Goal: Task Accomplishment & Management: Manage account settings

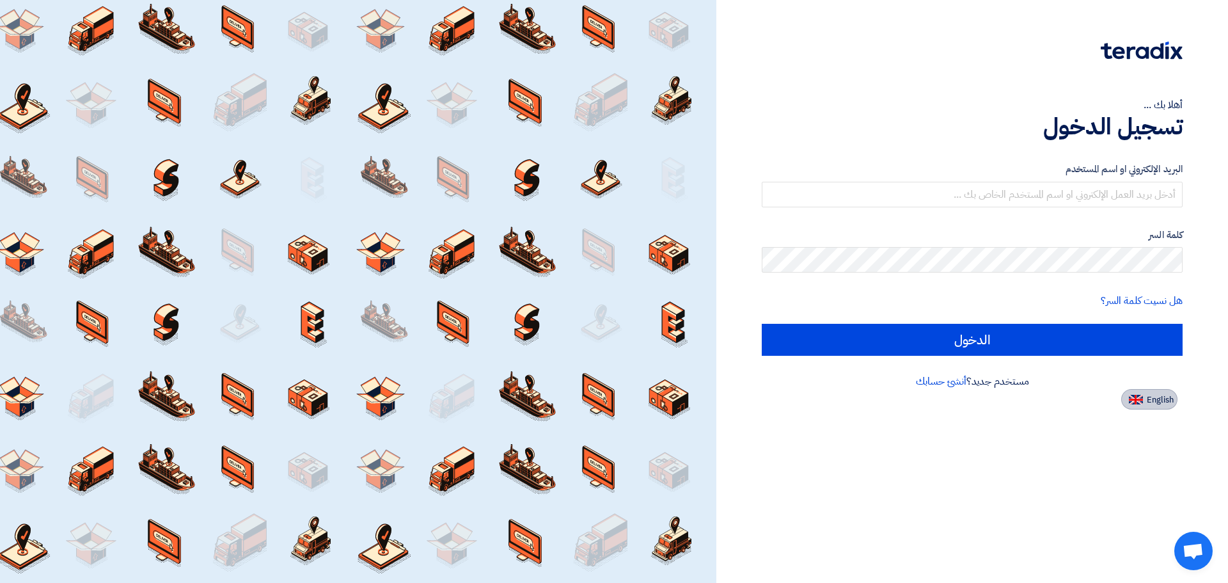
click at [1133, 397] on img at bounding box center [1136, 400] width 14 height 10
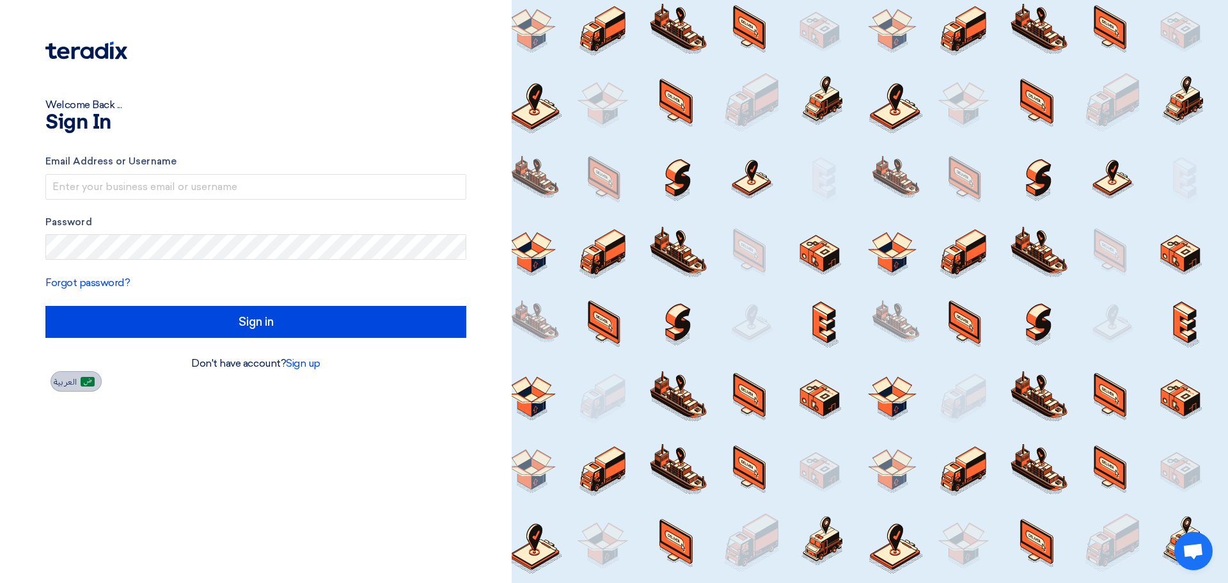
type input "Sign in"
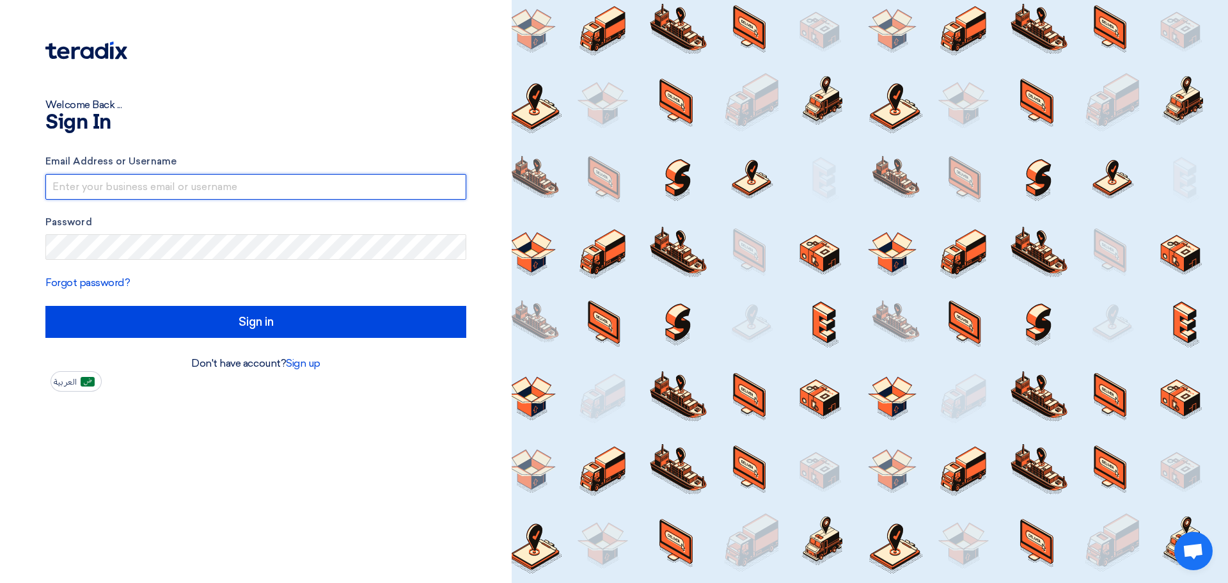
click at [265, 187] on input "text" at bounding box center [255, 187] width 421 height 26
type input "[EMAIL_ADDRESS][DOMAIN_NAME]"
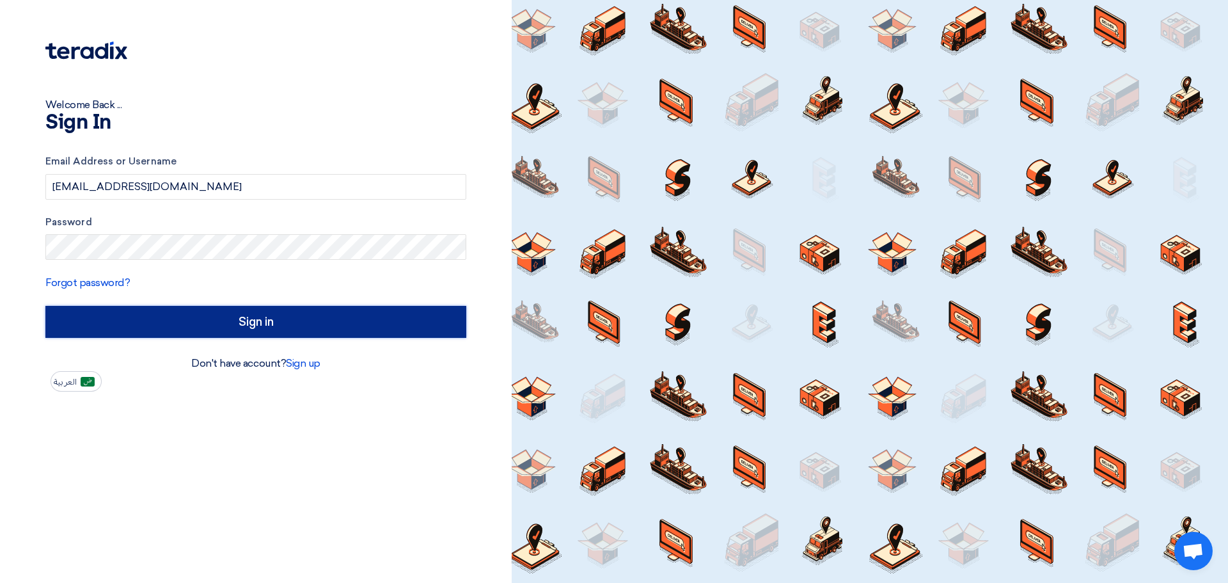
click at [168, 324] on input "Sign in" at bounding box center [255, 322] width 421 height 32
click at [413, 322] on input "Sign in" at bounding box center [255, 322] width 421 height 32
